Goal: Information Seeking & Learning: Learn about a topic

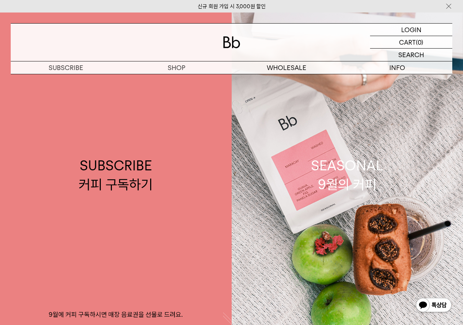
click at [226, 41] on img at bounding box center [231, 42] width 17 height 12
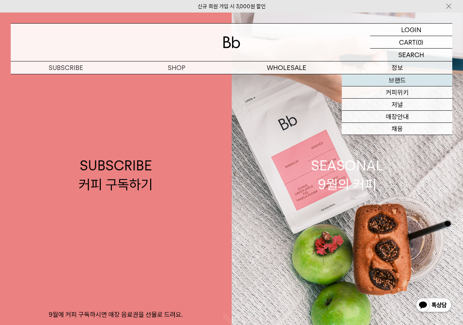
click at [401, 77] on link "브랜드" at bounding box center [397, 80] width 110 height 12
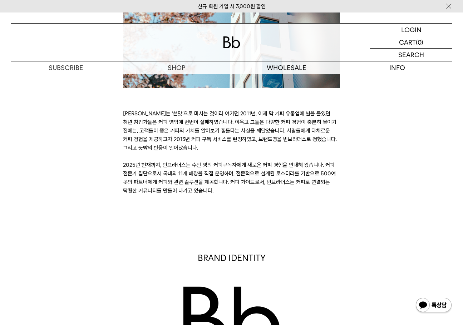
scroll to position [179, 0]
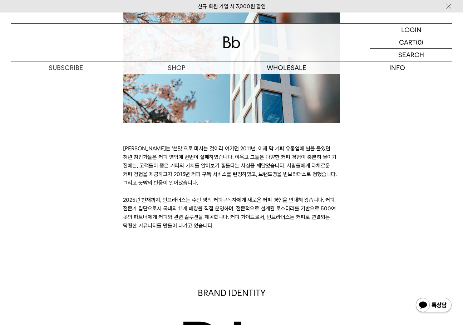
drag, startPoint x: 126, startPoint y: 147, endPoint x: 248, endPoint y: 187, distance: 128.3
click at [248, 187] on p "[PERSON_NAME]는 ‘쓴맛’으로 마시는 것이라 여기던 2011년, 이제 막 커피 유통업에 발을 들였던 청년 창업가들은 커피 영업에 번번…" at bounding box center [231, 187] width 217 height 86
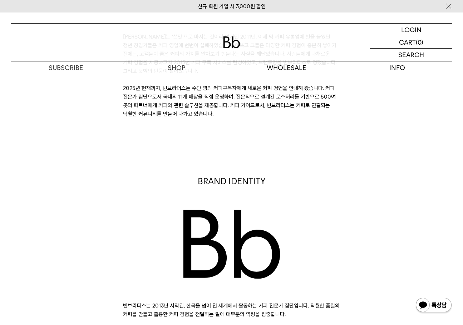
scroll to position [393, 0]
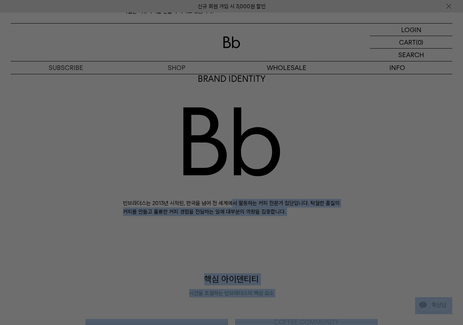
drag, startPoint x: 128, startPoint y: 205, endPoint x: 285, endPoint y: 201, distance: 156.6
click at [271, 202] on div at bounding box center [231, 162] width 463 height 325
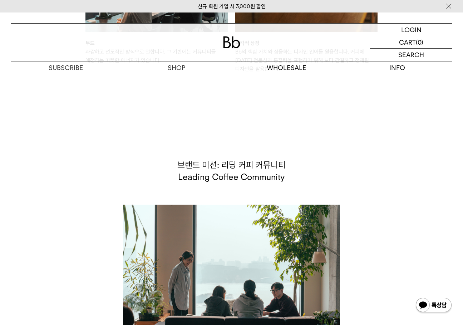
scroll to position [1282, 0]
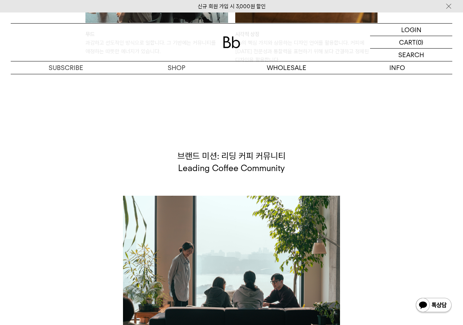
drag, startPoint x: 180, startPoint y: 169, endPoint x: 289, endPoint y: 169, distance: 109.4
click at [289, 169] on p "브랜드 미션: 리딩 커피 커뮤니티 Leading Coffee Community" at bounding box center [231, 162] width 217 height 24
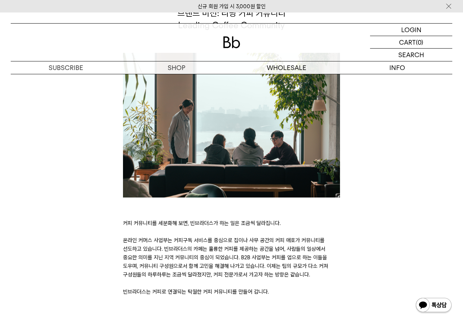
scroll to position [1317, 0]
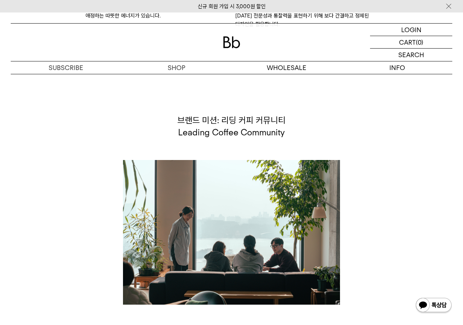
click at [276, 145] on div "브랜드 미션: 리딩 커피 커뮤니티 Leading Coffee Community 커피 커뮤니티를 세분화해 보면, 빈브라더스가 하는 일은 조금씩 …" at bounding box center [231, 258] width 217 height 289
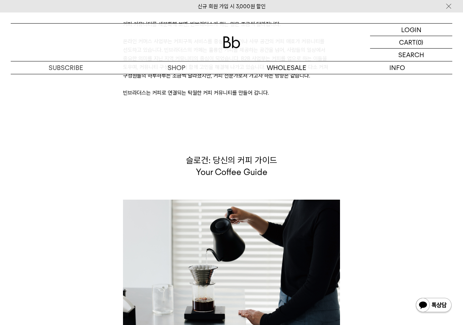
scroll to position [1639, 0]
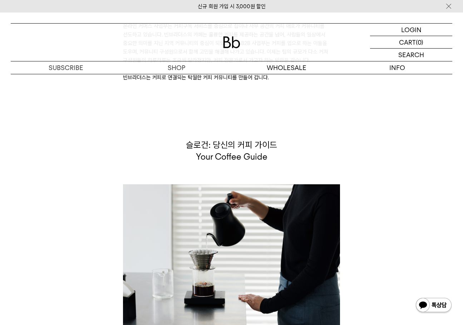
drag, startPoint x: 198, startPoint y: 158, endPoint x: 274, endPoint y: 158, distance: 76.1
click at [274, 158] on p "슬로건: 당신의 커피 가이드 Your Coffee Guide" at bounding box center [231, 151] width 217 height 24
copy p "Your Coffee Guide"
click at [271, 151] on p "슬로건: 당신의 커피 가이드 Your Coffee Guide" at bounding box center [231, 151] width 217 height 24
drag, startPoint x: 267, startPoint y: 156, endPoint x: 187, endPoint y: 155, distance: 80.1
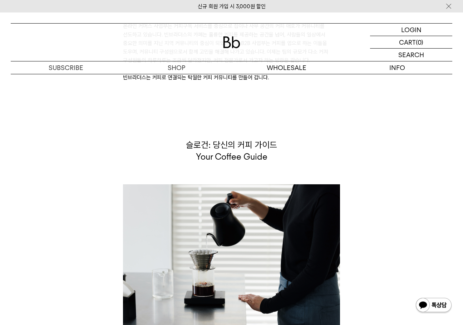
click at [187, 155] on p "슬로건: 당신의 커피 가이드 Your Coffee Guide" at bounding box center [231, 151] width 217 height 24
copy p "Your Coffee Guide"
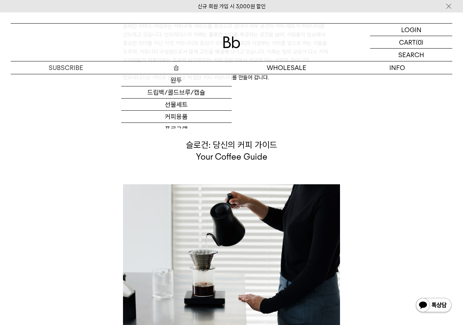
click at [177, 65] on p "숍" at bounding box center [176, 67] width 110 height 13
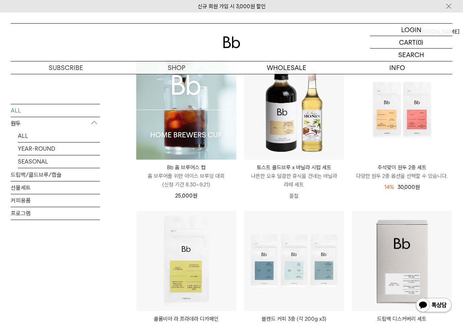
scroll to position [250, 0]
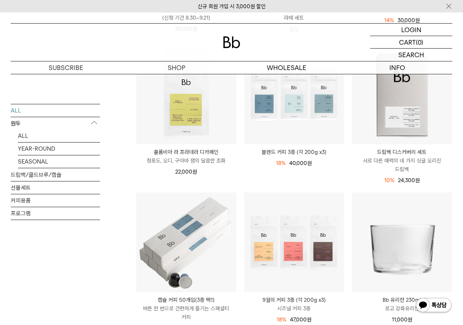
drag, startPoint x: 112, startPoint y: 242, endPoint x: 133, endPoint y: 223, distance: 28.1
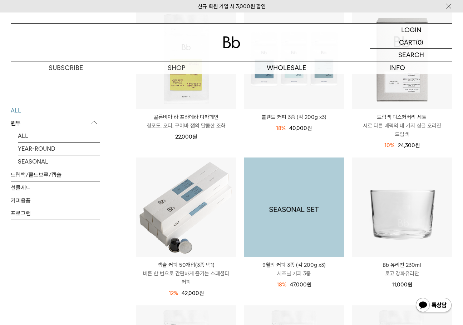
scroll to position [179, 0]
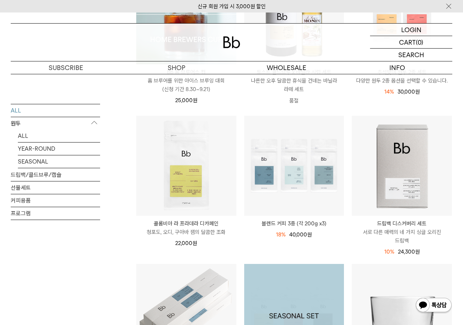
click at [286, 250] on li "블렌드 커피 3종 (각 200g x3) 18% 49,000원 40,000 원" at bounding box center [294, 189] width 108 height 148
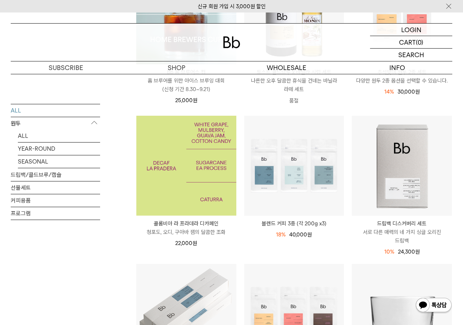
click at [202, 132] on img at bounding box center [186, 166] width 100 height 100
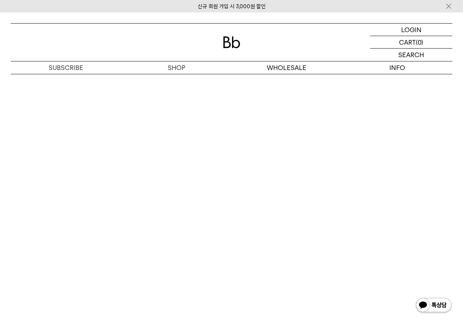
scroll to position [1108, 0]
